Goal: Obtain resource: Obtain resource

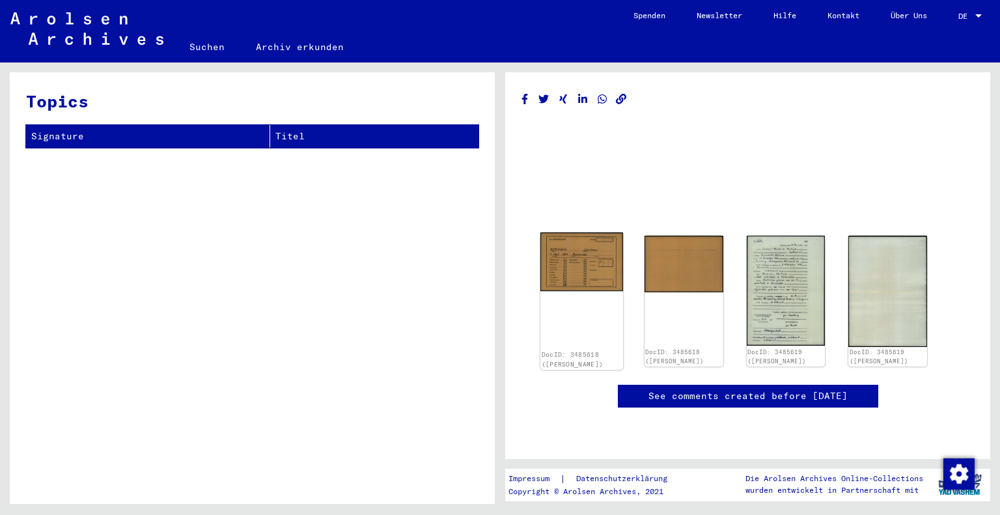
click at [576, 257] on img at bounding box center [582, 262] width 83 height 59
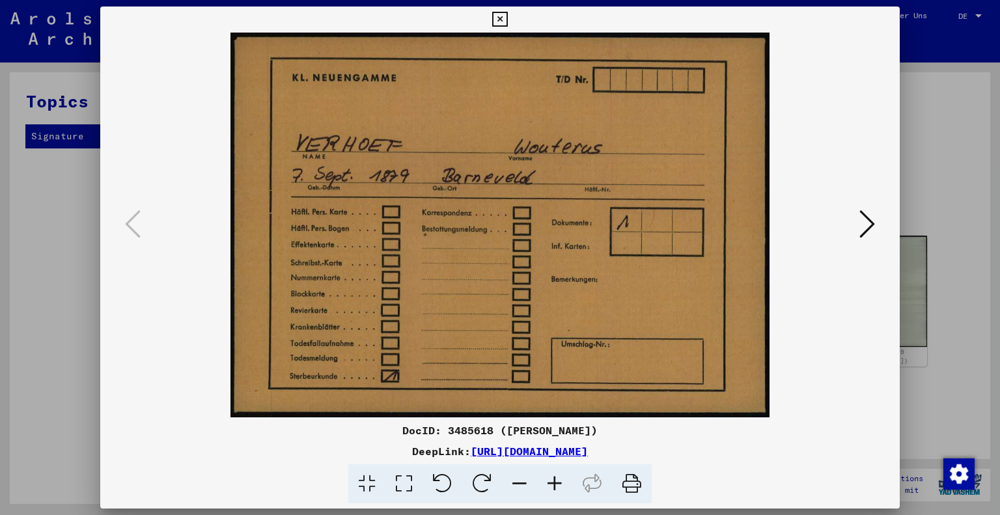
click at [889, 96] on div at bounding box center [500, 225] width 800 height 385
click at [504, 17] on icon at bounding box center [499, 20] width 15 height 16
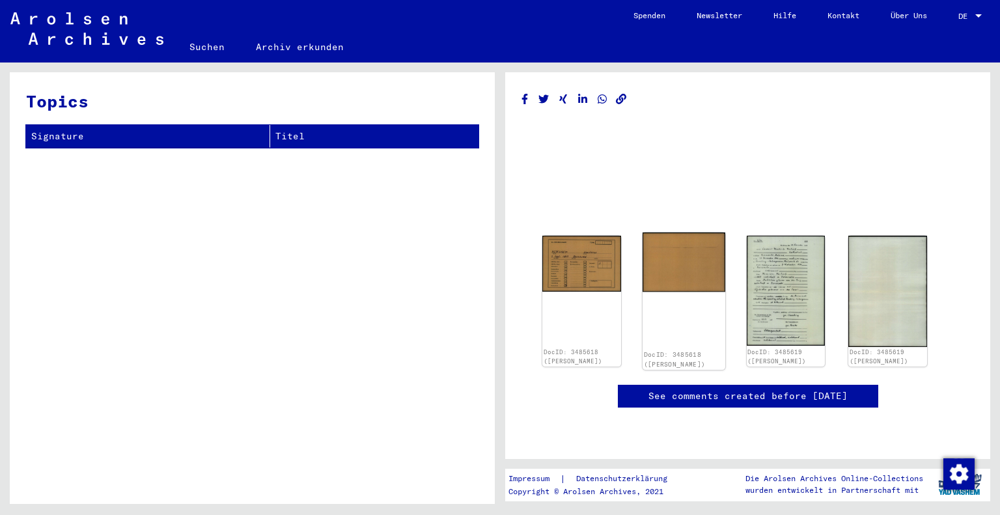
click at [673, 263] on img at bounding box center [684, 262] width 83 height 59
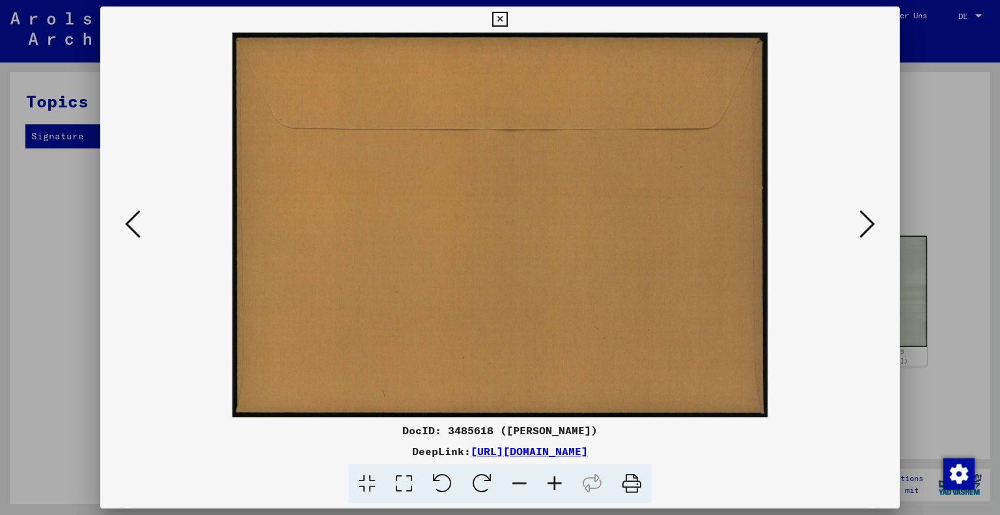
click at [501, 18] on icon at bounding box center [499, 20] width 15 height 16
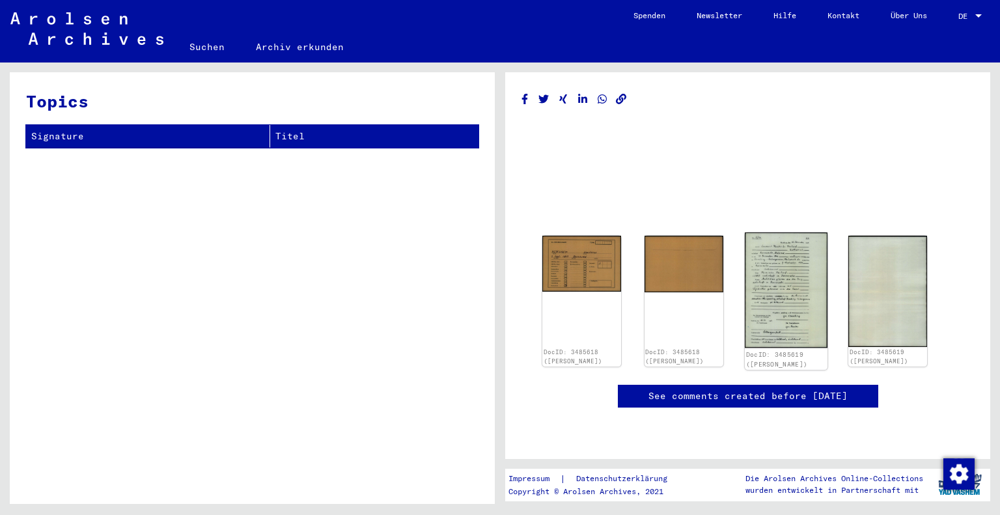
click at [776, 289] on img at bounding box center [785, 291] width 83 height 116
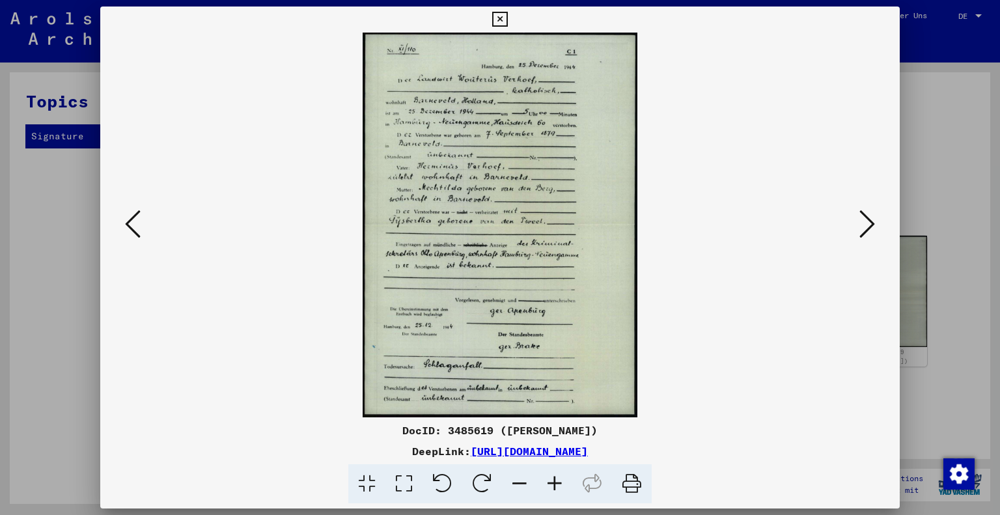
click at [503, 106] on img at bounding box center [501, 225] width 712 height 385
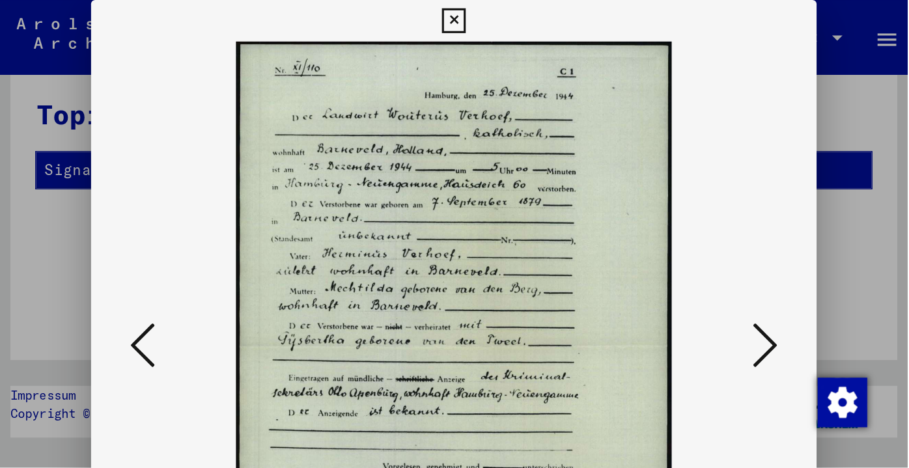
scroll to position [14, 0]
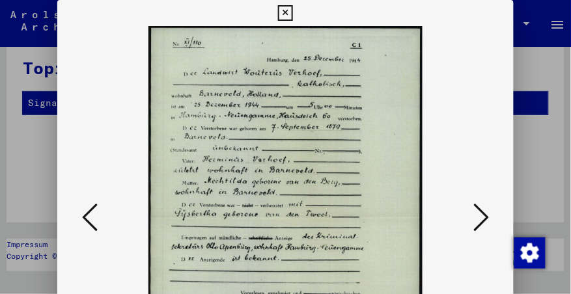
click at [536, 148] on div at bounding box center [285, 147] width 571 height 294
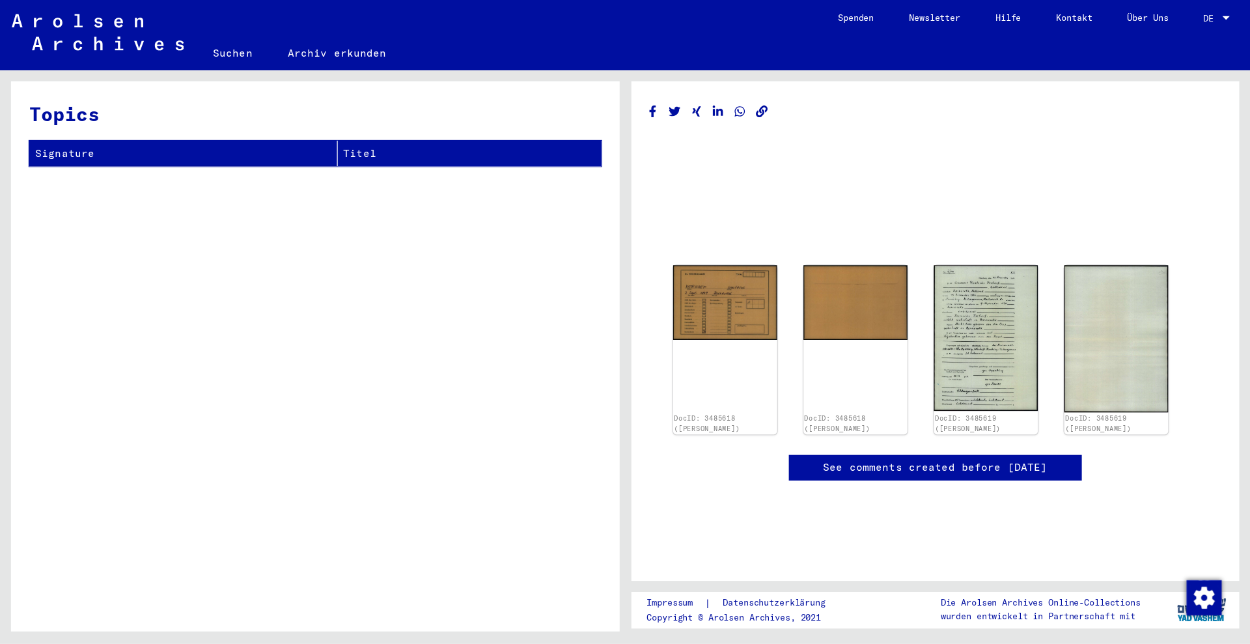
scroll to position [0, 0]
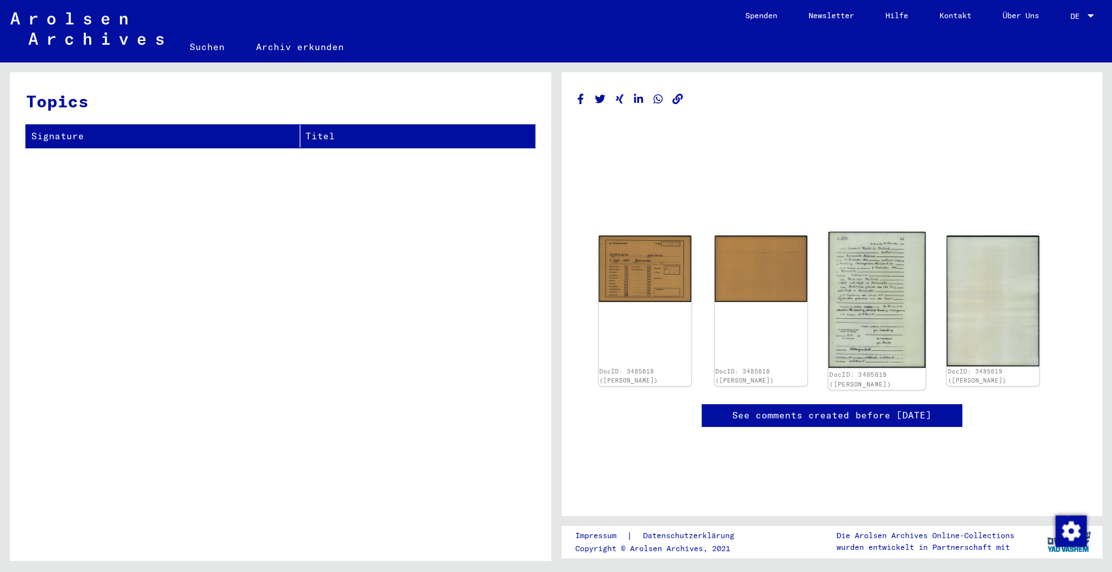
click at [856, 324] on img at bounding box center [876, 300] width 97 height 136
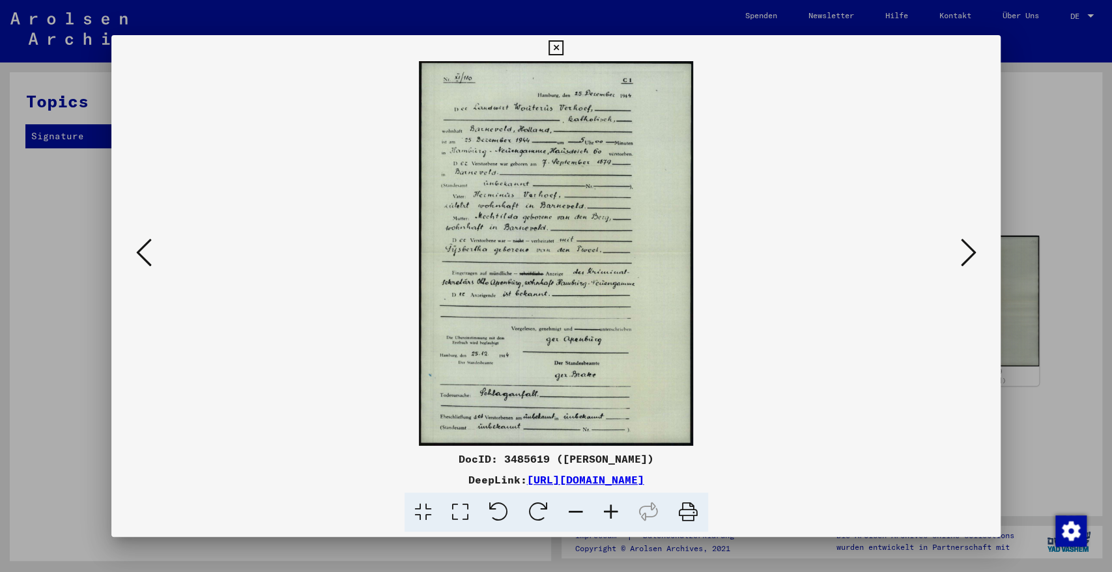
click at [586, 476] on link "[URL][DOMAIN_NAME]" at bounding box center [585, 479] width 117 height 13
